Goal: Check status: Check status

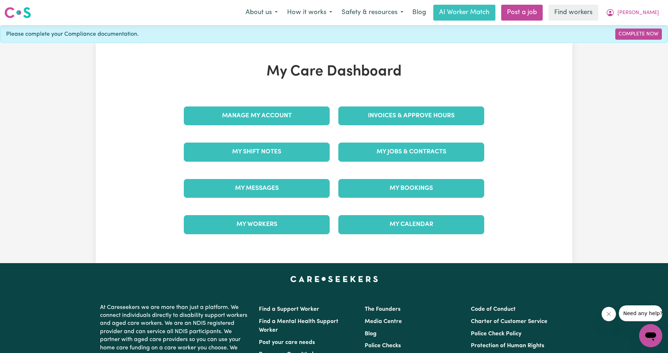
click at [389, 130] on div "Invoices & Approve Hours" at bounding box center [411, 116] width 155 height 36
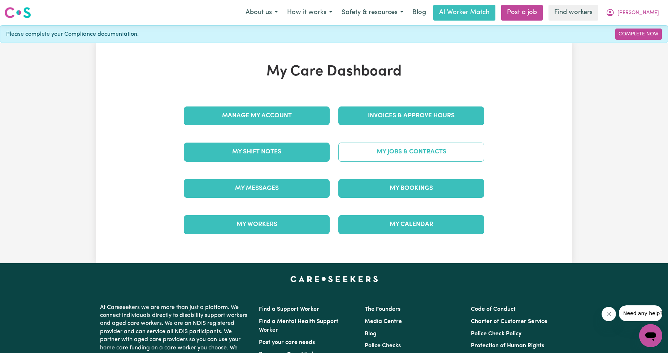
click at [392, 149] on link "My Jobs & Contracts" at bounding box center [411, 152] width 146 height 19
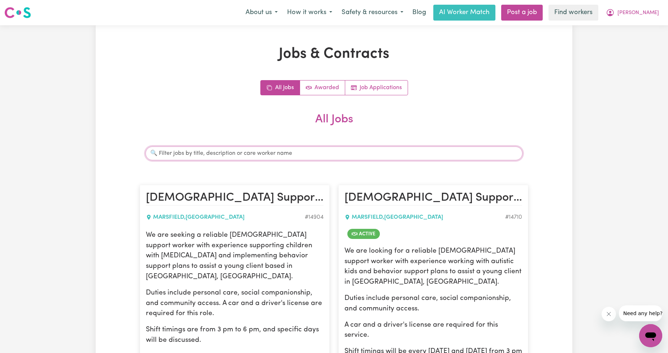
click at [243, 157] on input "Search jobs" at bounding box center [334, 154] width 377 height 14
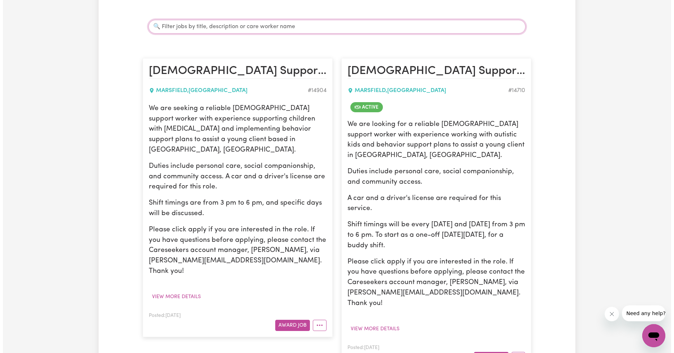
scroll to position [134, 0]
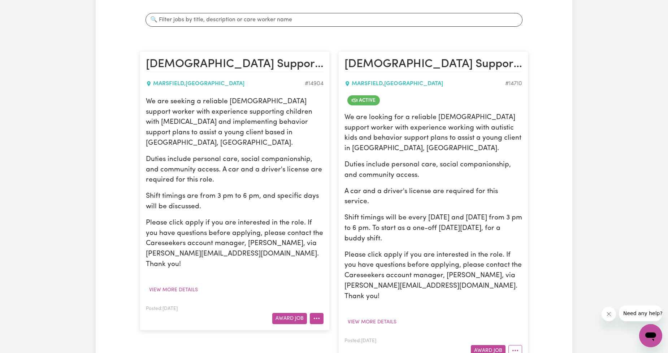
click at [321, 313] on button "More options" at bounding box center [317, 318] width 14 height 11
click at [356, 111] on article "[DEMOGRAPHIC_DATA] Support Worker Needed In [GEOGRAPHIC_DATA], [GEOGRAPHIC_DATA…" at bounding box center [433, 206] width 190 height 311
click at [522, 345] on button "More options" at bounding box center [516, 350] width 14 height 11
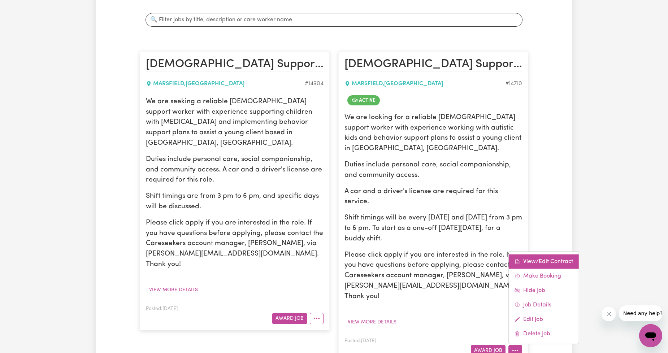
click at [526, 254] on link "View/Edit Contract" at bounding box center [544, 261] width 70 height 14
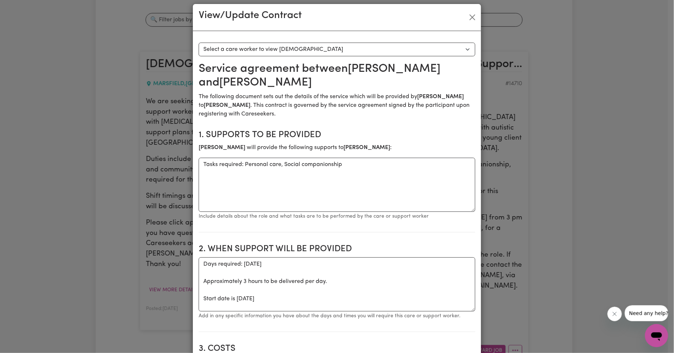
scroll to position [0, 0]
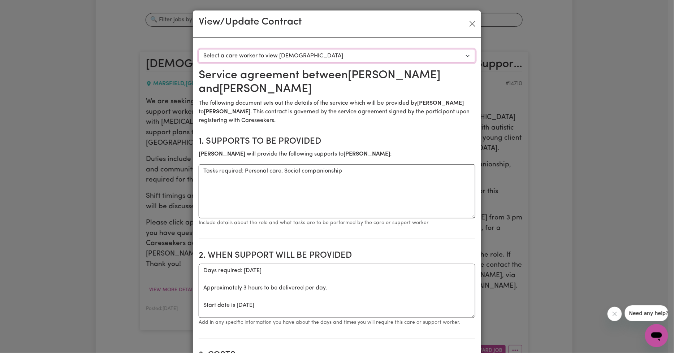
click at [334, 62] on select "Select a care worker to view [DEMOGRAPHIC_DATA] #10474 - [PERSON_NAME] (contrac…" at bounding box center [337, 56] width 277 height 14
click at [470, 21] on button "Close" at bounding box center [473, 24] width 12 height 12
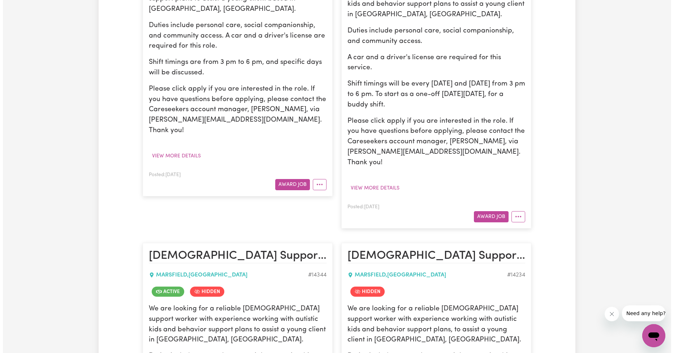
scroll to position [401, 0]
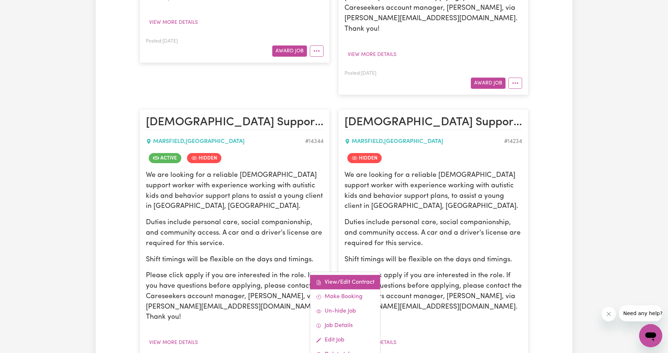
click at [348, 275] on link "View/Edit Contract" at bounding box center [345, 282] width 70 height 14
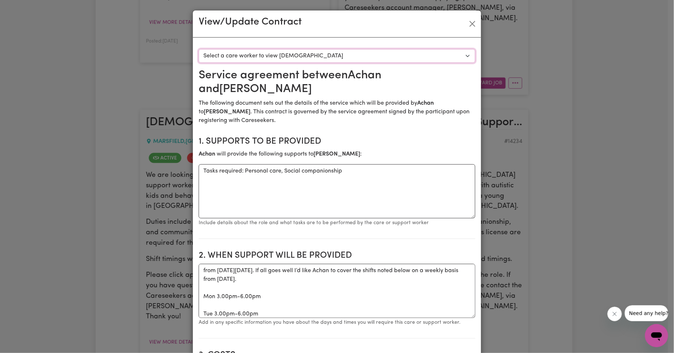
click at [282, 61] on select "Select a care worker to view [DEMOGRAPHIC_DATA] #10243 - [PERSON_NAME] (contrac…" at bounding box center [337, 56] width 277 height 14
click at [472, 31] on div "View/Update Contract" at bounding box center [337, 23] width 288 height 27
click at [471, 25] on button "Close" at bounding box center [473, 24] width 12 height 12
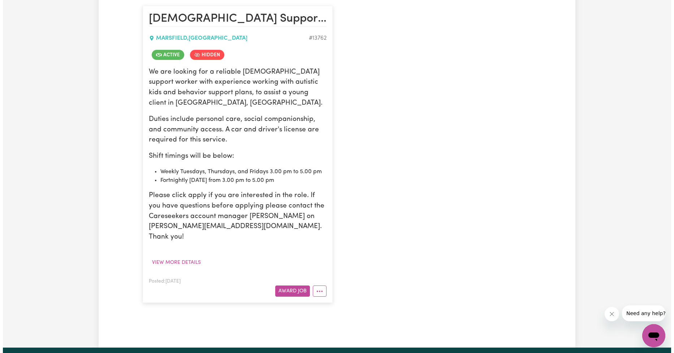
scroll to position [804, 0]
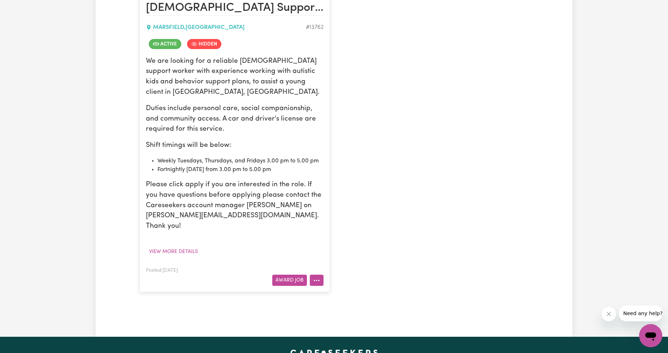
drag, startPoint x: 323, startPoint y: 228, endPoint x: 320, endPoint y: 224, distance: 4.9
click at [323, 275] on button "More options" at bounding box center [317, 280] width 14 height 11
click at [338, 287] on div "View/Edit Contract Make Booking Un-hide Job Job Details Edit Job Delete Job" at bounding box center [345, 333] width 71 height 93
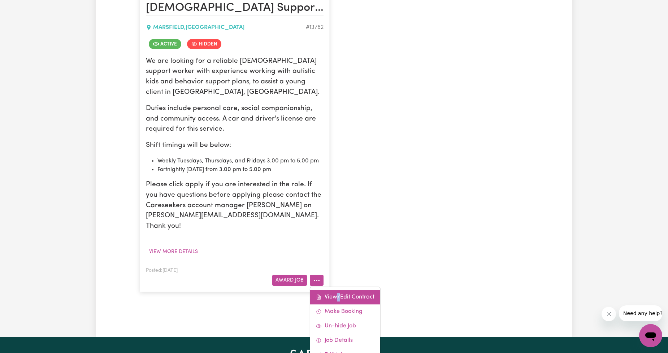
drag, startPoint x: 338, startPoint y: 237, endPoint x: 334, endPoint y: 241, distance: 5.4
click at [338, 287] on div "View/Edit Contract Make Booking Un-hide Job Job Details Edit Job Delete Job" at bounding box center [345, 333] width 71 height 93
click at [333, 290] on link "View/Edit Contract" at bounding box center [345, 297] width 70 height 14
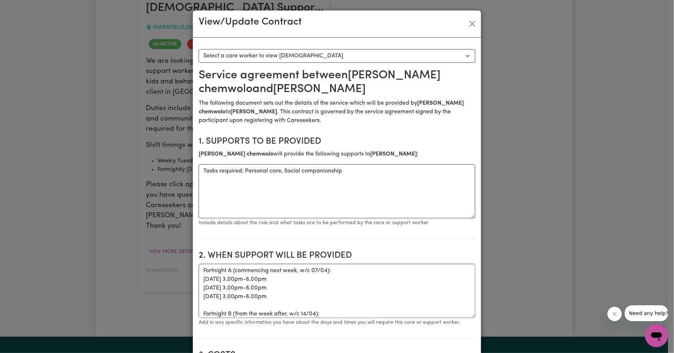
click at [307, 61] on select "Select a care worker to view [DEMOGRAPHIC_DATA] #10056 - [PERSON_NAME] (contrac…" at bounding box center [337, 56] width 277 height 14
click at [398, 181] on textarea "Tasks required: Personal care, Social companionship" at bounding box center [337, 191] width 277 height 54
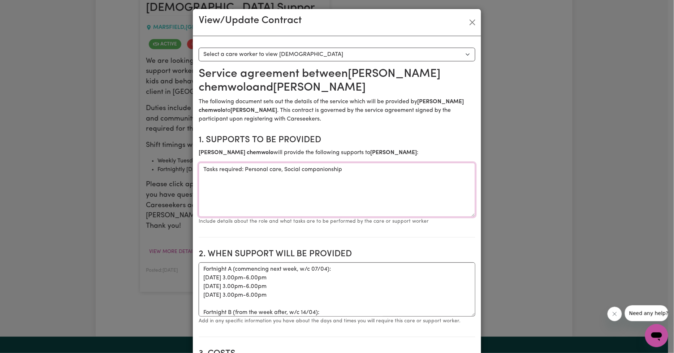
scroll to position [0, 0]
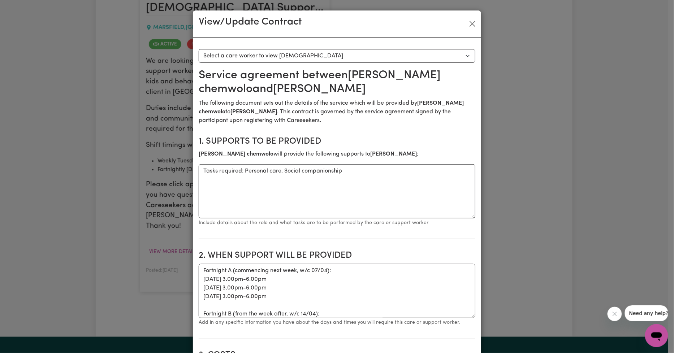
click at [480, 22] on div "View/Update Contract Select a contract to view Select a care worker to view [DE…" at bounding box center [337, 176] width 674 height 353
drag, startPoint x: 472, startPoint y: 23, endPoint x: 475, endPoint y: 34, distance: 11.1
click at [472, 23] on button "Close" at bounding box center [473, 24] width 12 height 12
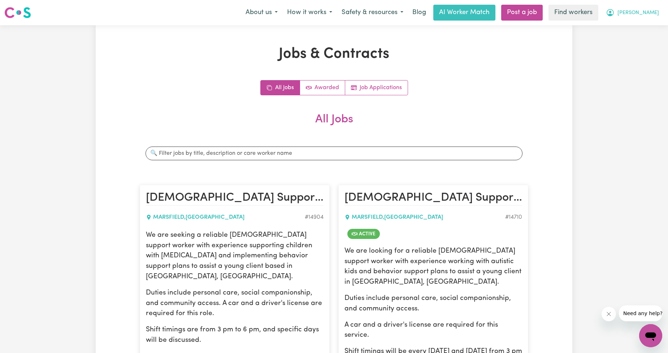
click at [656, 17] on button "[PERSON_NAME]" at bounding box center [632, 12] width 62 height 15
click at [627, 23] on link "My Dashboard" at bounding box center [634, 28] width 57 height 14
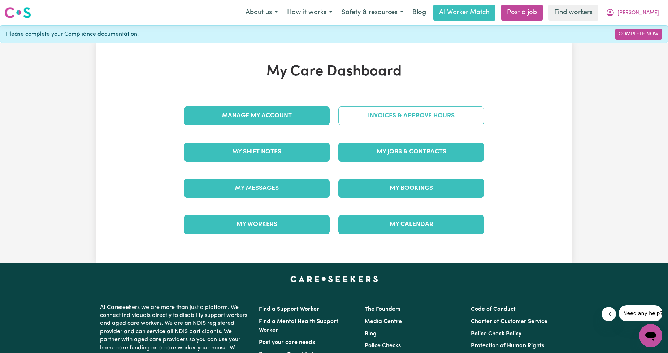
click at [401, 121] on link "Invoices & Approve Hours" at bounding box center [411, 116] width 146 height 19
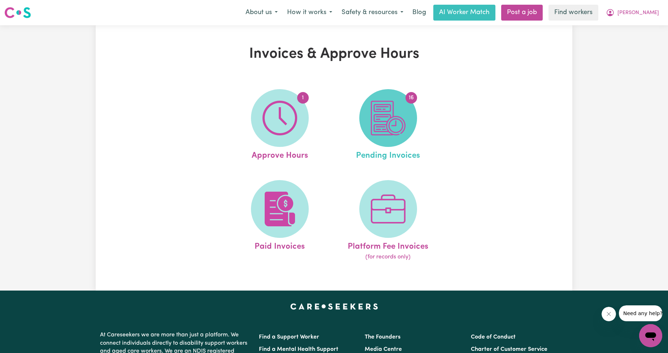
click at [398, 121] on img at bounding box center [388, 118] width 35 height 35
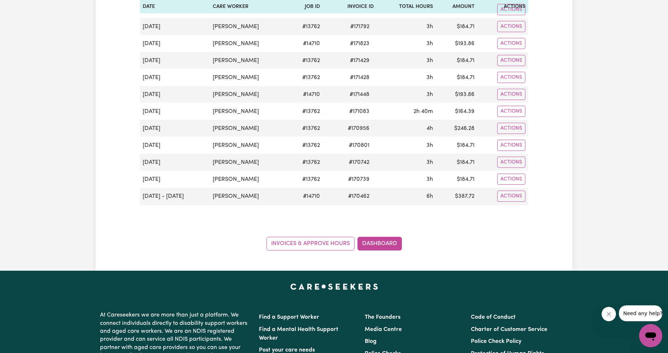
scroll to position [268, 0]
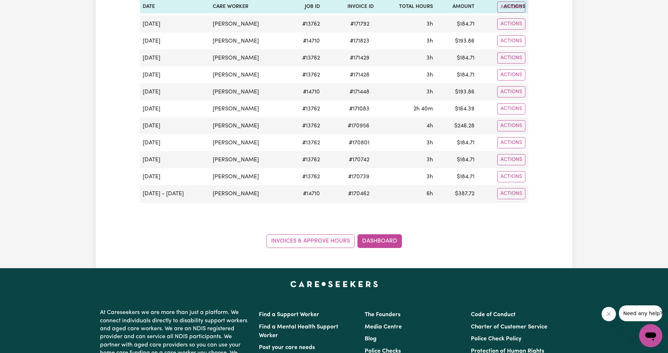
click at [464, 209] on div "Group by: Date Care Worker Status Search Export [DATE] Date Care Worker Job ID …" at bounding box center [334, 31] width 389 height 436
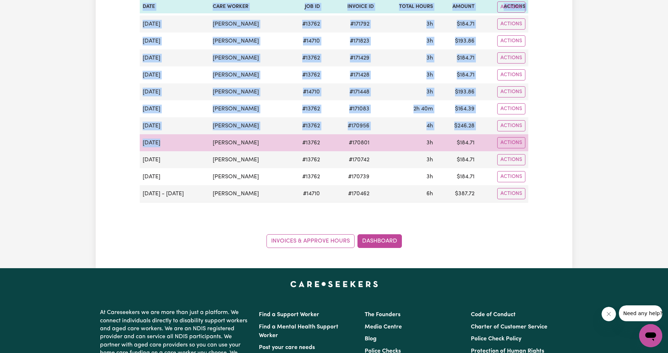
drag, startPoint x: 138, startPoint y: 107, endPoint x: 174, endPoint y: 136, distance: 46.3
click at [174, 136] on div "Pending Invoices Group by: Date Care Worker Status Search Export [DATE] Date Ca…" at bounding box center [333, 13] width 397 height 470
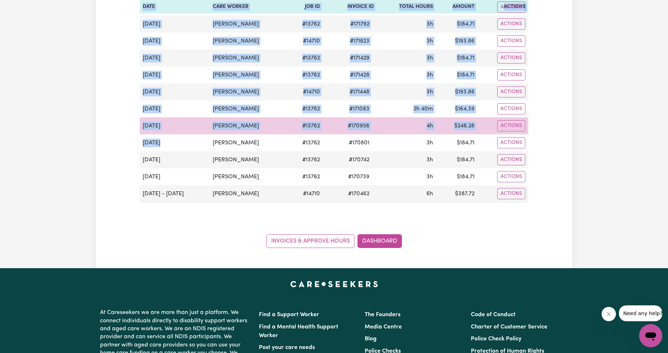
click at [165, 128] on td "[DATE]" at bounding box center [175, 125] width 70 height 17
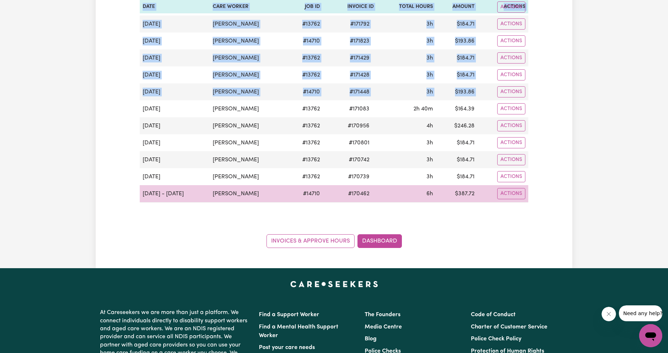
drag, startPoint x: 142, startPoint y: 108, endPoint x: 484, endPoint y: 201, distance: 355.0
click at [484, 201] on tbody "[DATE] [PERSON_NAME] # 13762 # 171943 3h $ 184.71 Actions [DATE] [PERSON_NAME] …" at bounding box center [334, 101] width 389 height 204
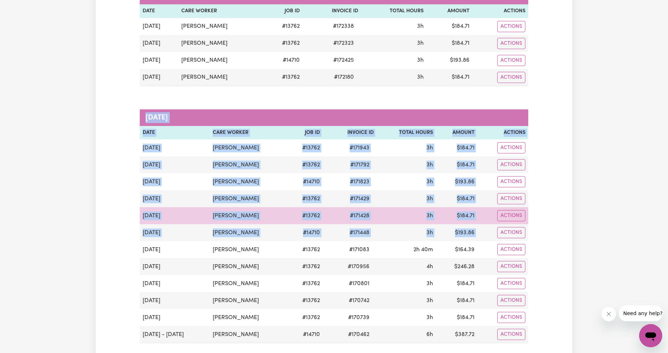
scroll to position [134, 0]
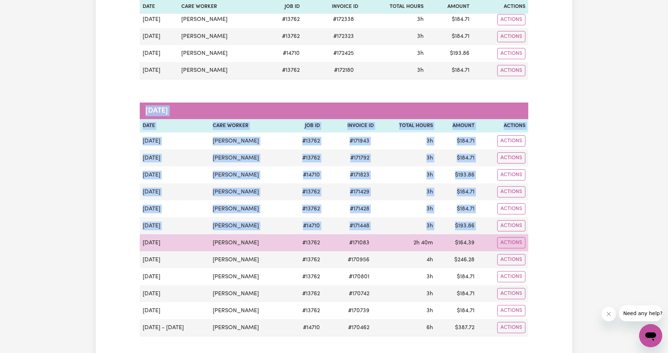
click at [473, 251] on td "$ 164.39" at bounding box center [457, 242] width 42 height 17
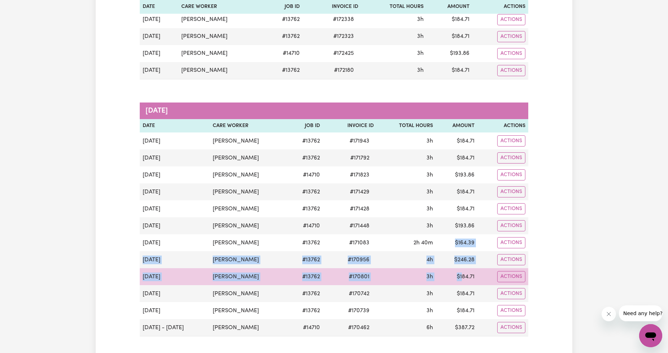
drag, startPoint x: 454, startPoint y: 243, endPoint x: 467, endPoint y: 286, distance: 45.4
click at [466, 283] on tbody "[DATE] [PERSON_NAME] # 13762 # 171943 3h $ 184.71 Actions [DATE] [PERSON_NAME] …" at bounding box center [334, 235] width 389 height 204
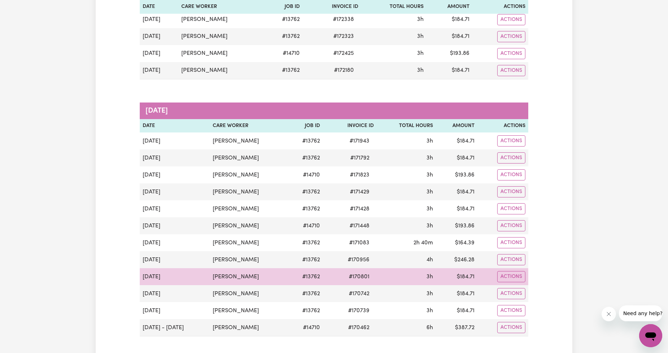
click at [467, 285] on td "$ 184.71" at bounding box center [457, 276] width 42 height 17
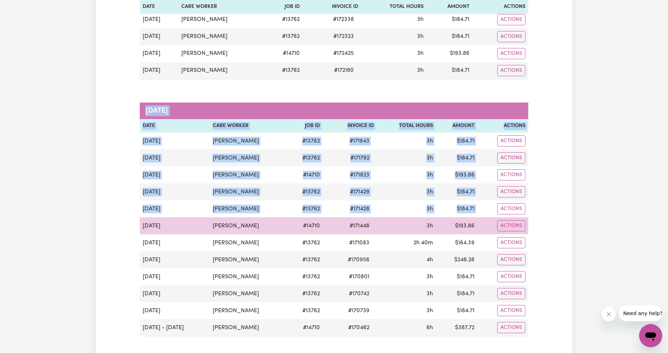
drag, startPoint x: 485, startPoint y: 328, endPoint x: 142, endPoint y: 228, distance: 357.0
click at [142, 228] on tbody "[DATE] [PERSON_NAME] # 13762 # 171943 3h $ 184.71 Actions [DATE] [PERSON_NAME] …" at bounding box center [334, 235] width 389 height 204
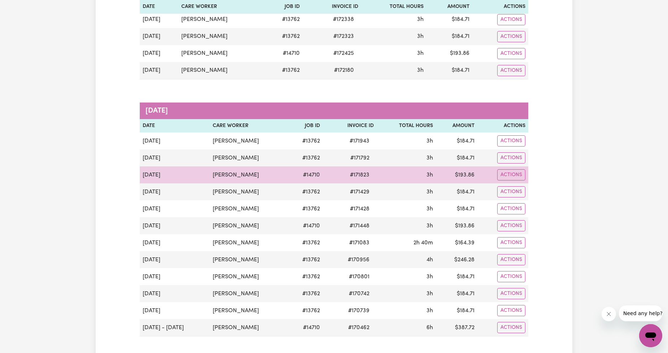
click at [178, 173] on td "[DATE]" at bounding box center [175, 175] width 70 height 17
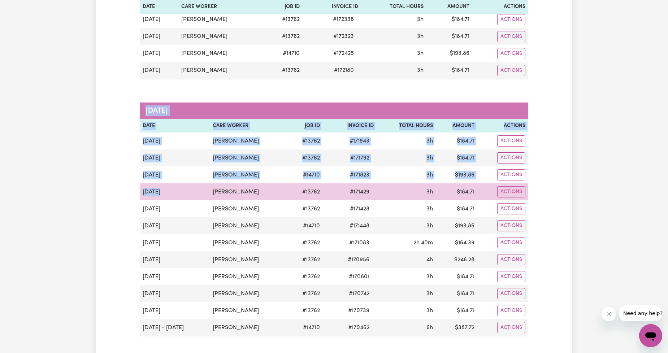
drag, startPoint x: 138, startPoint y: 181, endPoint x: 174, endPoint y: 199, distance: 39.7
click at [172, 199] on div "Pending Invoices Group by: Date Care Worker Status Search Export [DATE] Date Ca…" at bounding box center [333, 147] width 397 height 470
click at [174, 199] on td "[DATE]" at bounding box center [175, 191] width 70 height 17
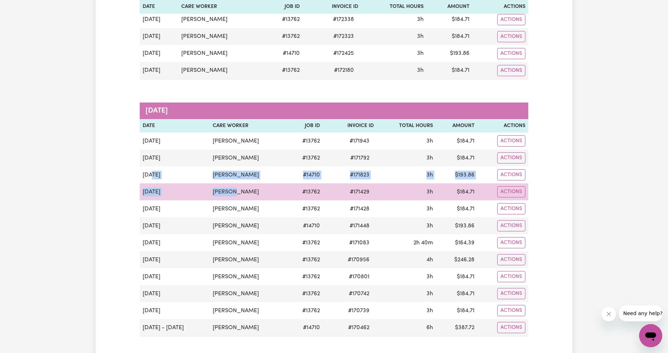
drag, startPoint x: 152, startPoint y: 176, endPoint x: 226, endPoint y: 200, distance: 78.1
click at [226, 200] on tbody "[DATE] [PERSON_NAME] # 13762 # 171943 3h $ 184.71 Actions [DATE] [PERSON_NAME] …" at bounding box center [334, 235] width 389 height 204
click at [226, 200] on td "[PERSON_NAME]" at bounding box center [249, 191] width 78 height 17
